Goal: Information Seeking & Learning: Learn about a topic

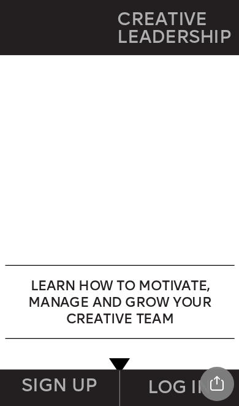
click at [21, 217] on img at bounding box center [119, 162] width 218 height 161
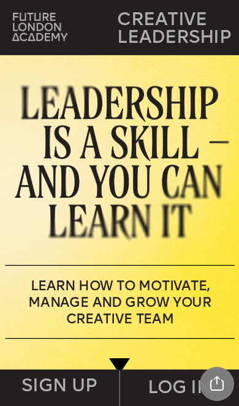
scroll to position [-2, 0]
click at [28, 33] on img at bounding box center [39, 27] width 55 height 28
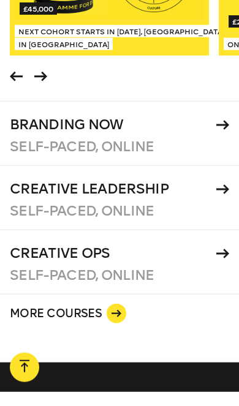
scroll to position [1743, 0]
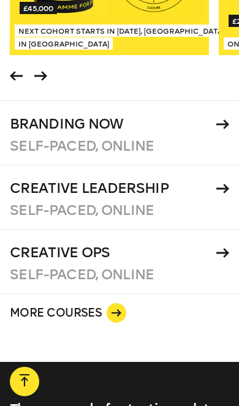
click at [187, 197] on h4 "Creative Leadership" at bounding box center [109, 188] width 198 height 17
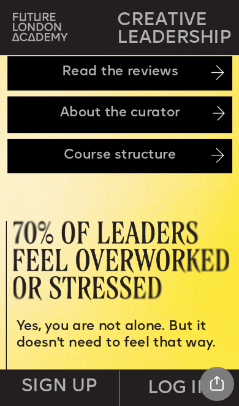
scroll to position [1093, 0]
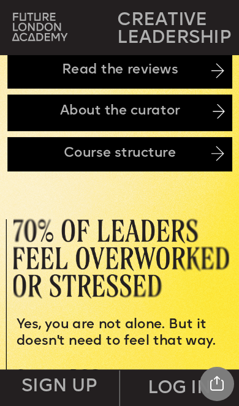
click at [217, 154] on img at bounding box center [217, 153] width 13 height 15
click at [215, 155] on img at bounding box center [217, 153] width 13 height 15
click at [49, 153] on div "Course structure" at bounding box center [119, 154] width 224 height 34
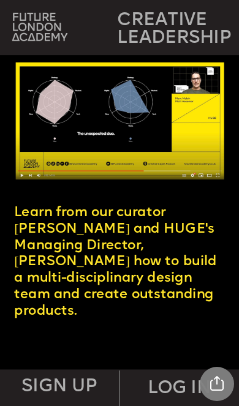
scroll to position [5660, 0]
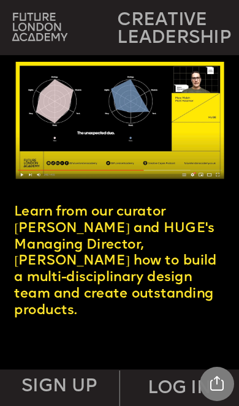
click at [34, 116] on img at bounding box center [120, 120] width 208 height 117
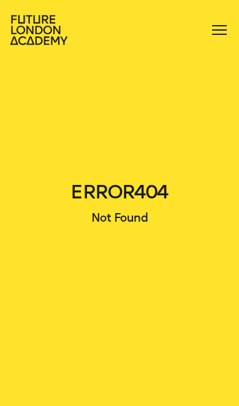
click at [28, 32] on icon at bounding box center [38, 30] width 57 height 30
